Goal: Information Seeking & Learning: Learn about a topic

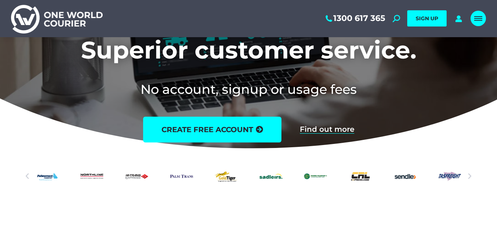
click at [478, 19] on div "Mobile menu icon" at bounding box center [478, 18] width 8 height 6
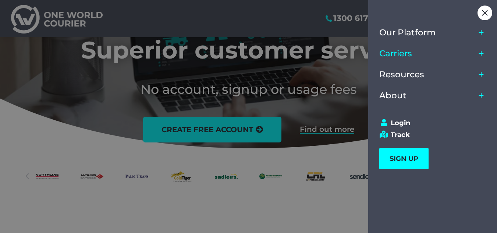
click at [407, 52] on span "Carriers" at bounding box center [395, 54] width 33 height 10
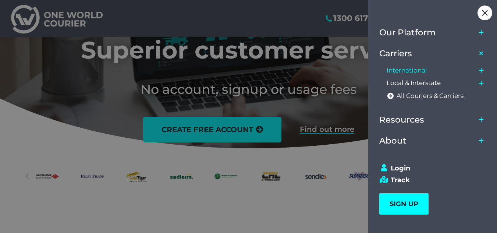
click at [410, 74] on span "International" at bounding box center [407, 71] width 40 height 8
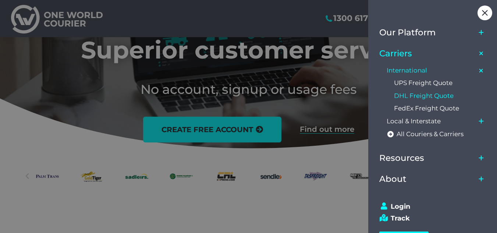
click at [422, 96] on span "DHL Freight Quote" at bounding box center [424, 96] width 60 height 8
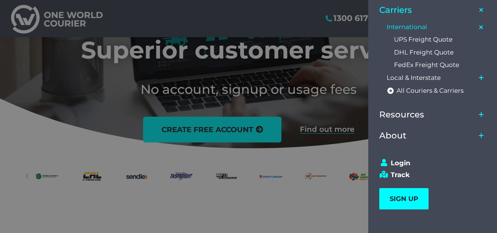
scroll to position [44, 0]
click at [404, 138] on span "About" at bounding box center [392, 135] width 27 height 10
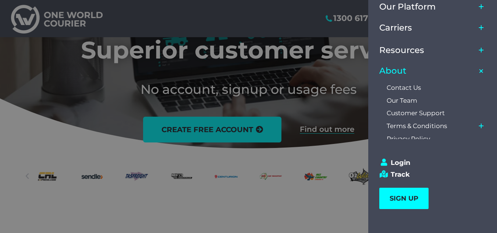
scroll to position [31, 0]
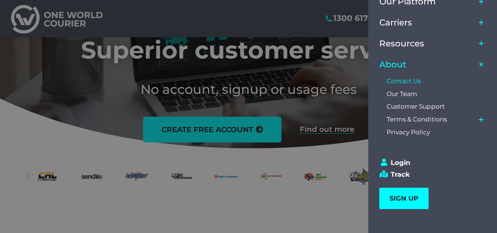
click at [406, 82] on span "Contact Us" at bounding box center [404, 81] width 34 height 8
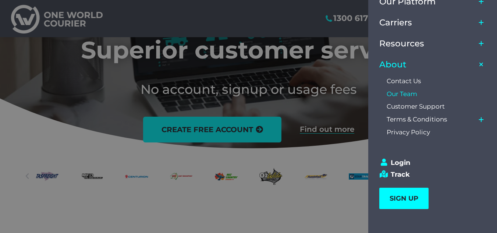
click at [408, 96] on span "Our Team" at bounding box center [402, 94] width 31 height 8
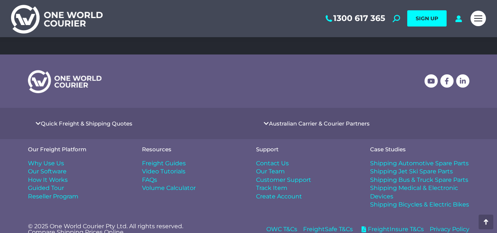
scroll to position [1008, 0]
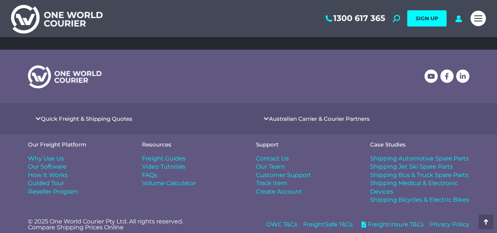
click at [282, 155] on span "Contact Us" at bounding box center [272, 159] width 33 height 8
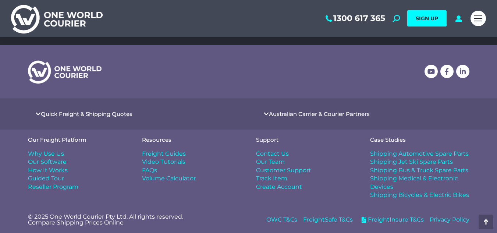
click at [288, 114] on link "Australian Carrier & Courier Partners" at bounding box center [319, 114] width 101 height 6
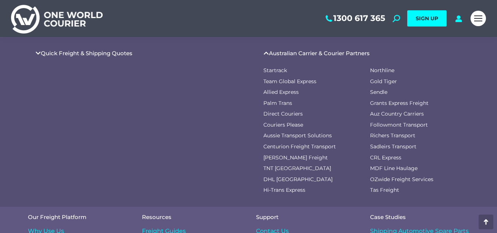
scroll to position [426, 0]
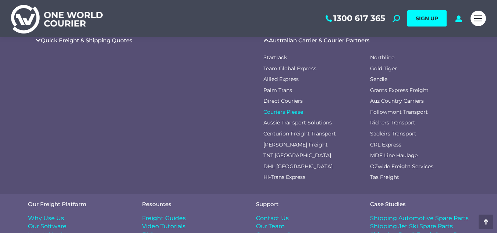
click at [284, 112] on span "Couriers Please" at bounding box center [283, 112] width 40 height 7
